Goal: Navigation & Orientation: Find specific page/section

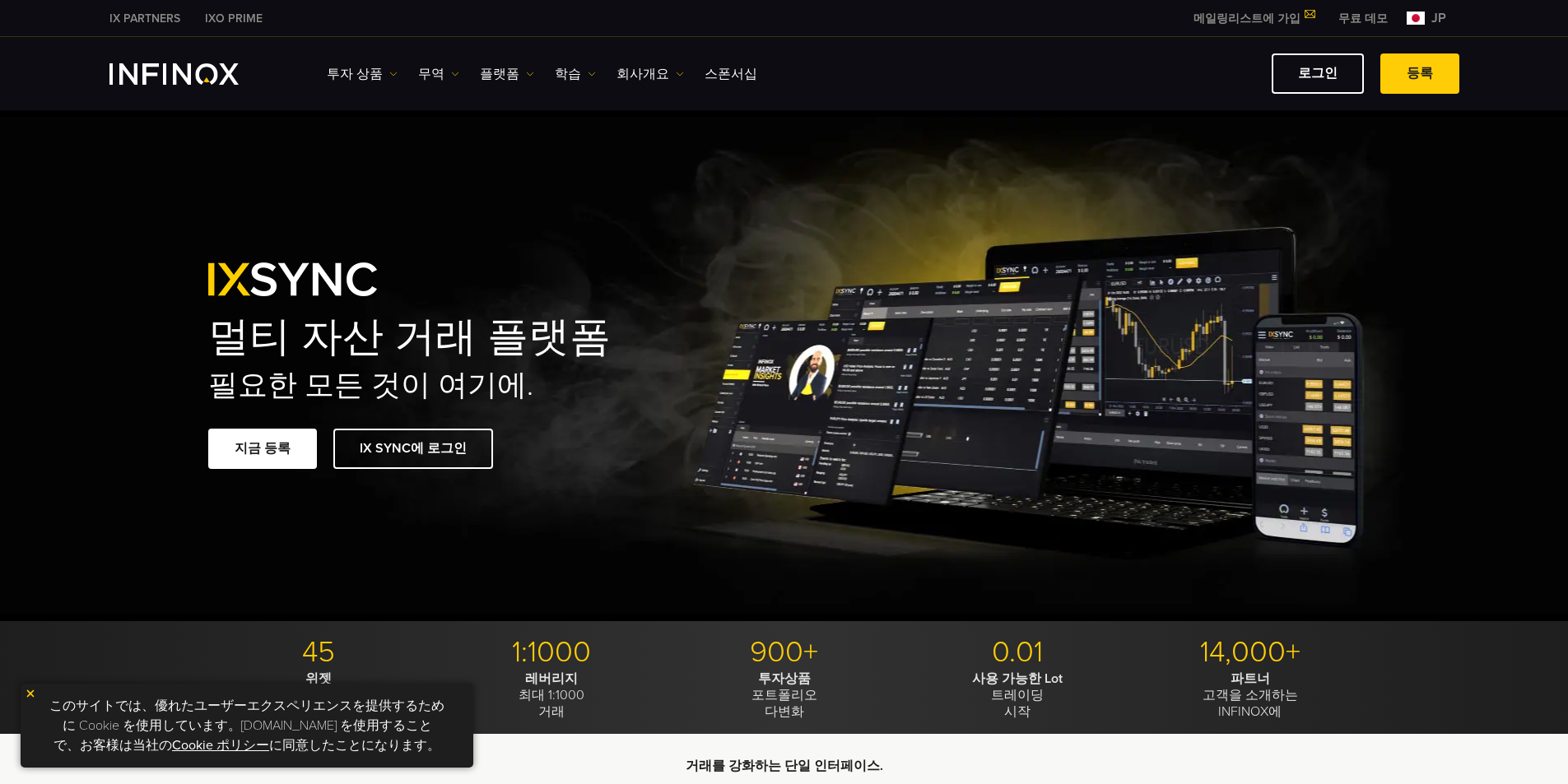
click at [1482, 141] on div "멀티 자산 거래 플랫폼 [DEMOGRAPHIC_DATA] 모든 것이 [DEMOGRAPHIC_DATA]. 지금 등록 IX SYNC에 로그인" at bounding box center [784, 365] width 1568 height 511
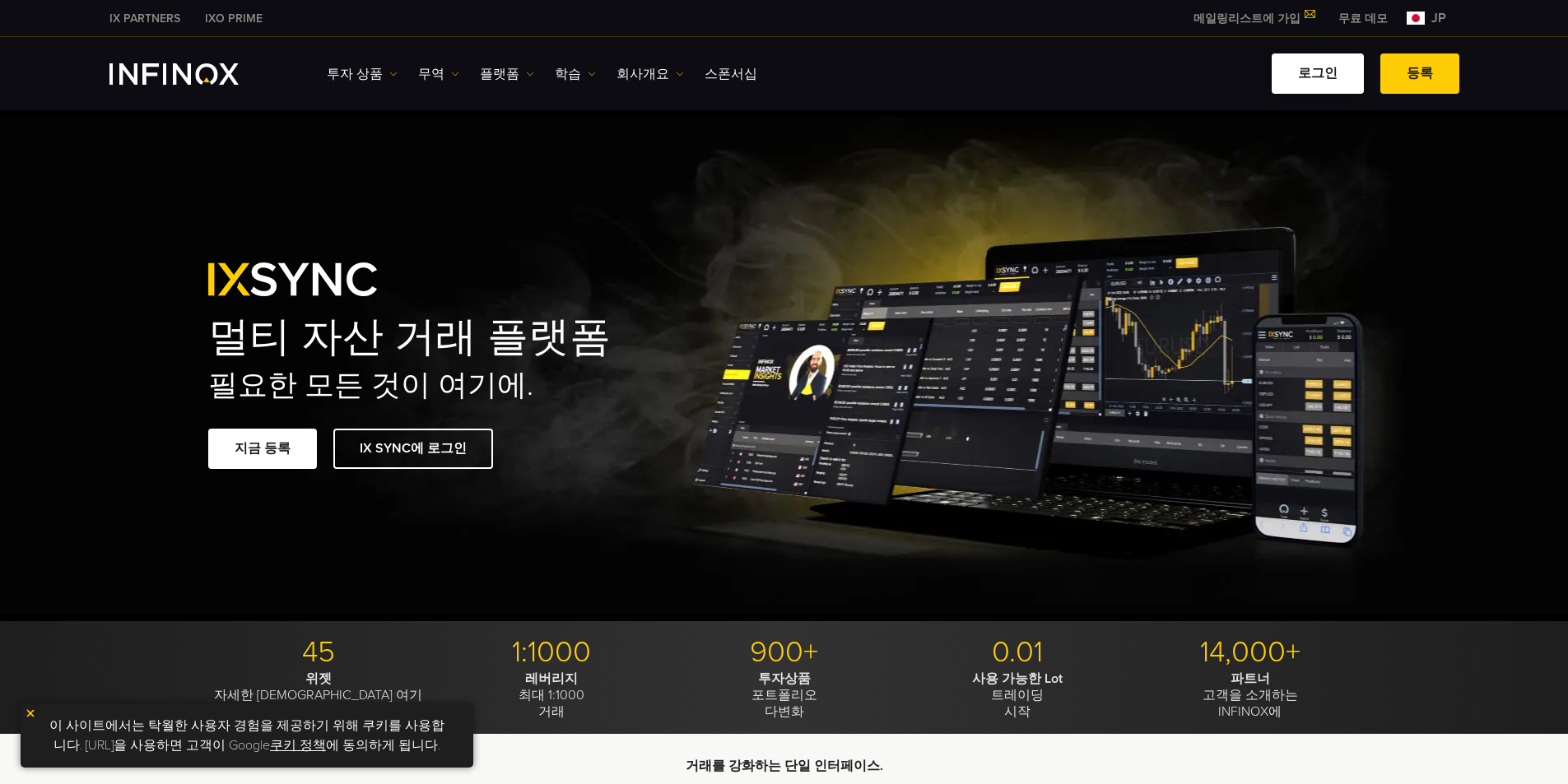
click at [1325, 74] on font "로그인" at bounding box center [1317, 73] width 40 height 16
click at [1444, 24] on font "jp" at bounding box center [1439, 18] width 15 height 16
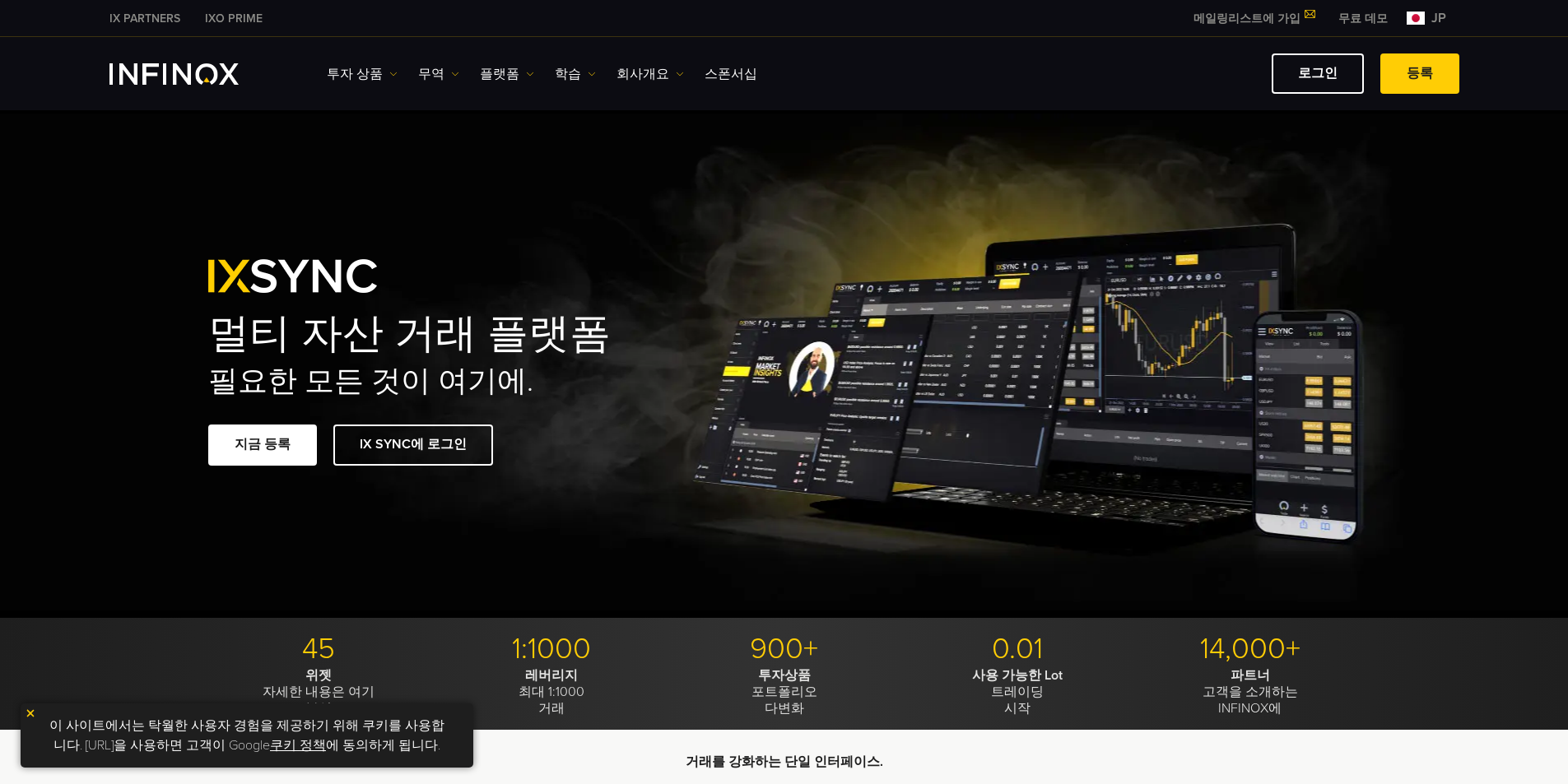
click at [1413, 24] on img at bounding box center [1415, 19] width 18 height 14
